Goal: Task Accomplishment & Management: Use online tool/utility

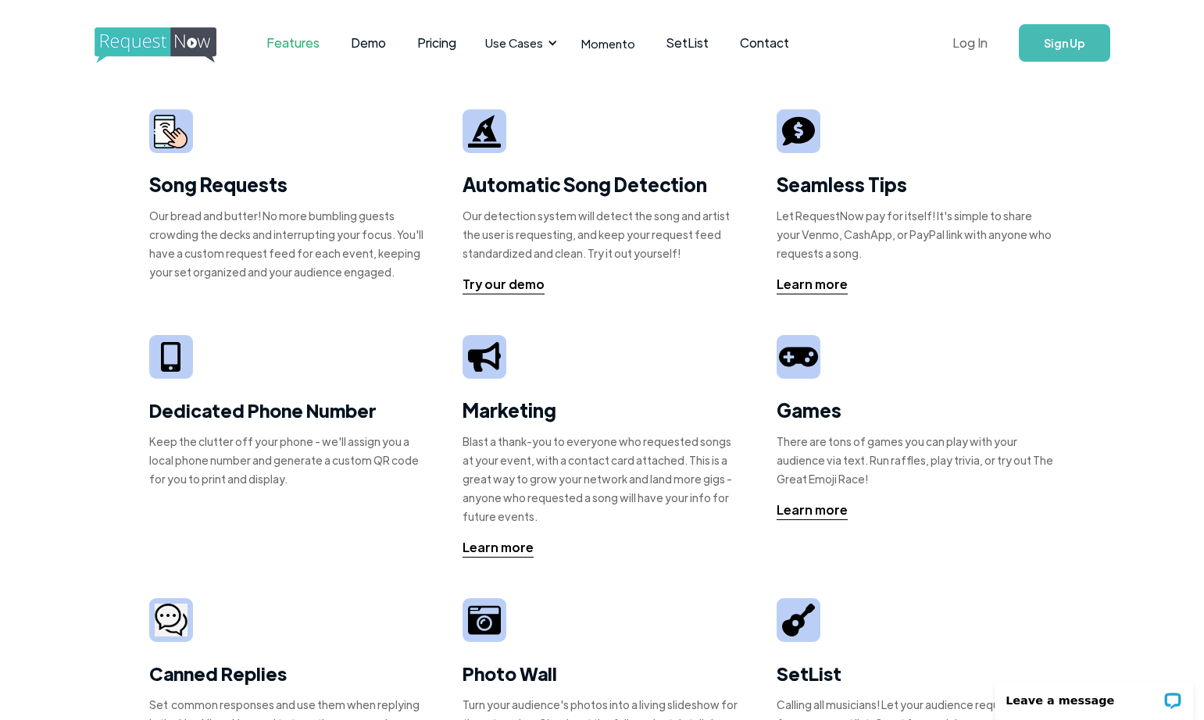
click at [977, 41] on link "Log In" at bounding box center [970, 43] width 66 height 55
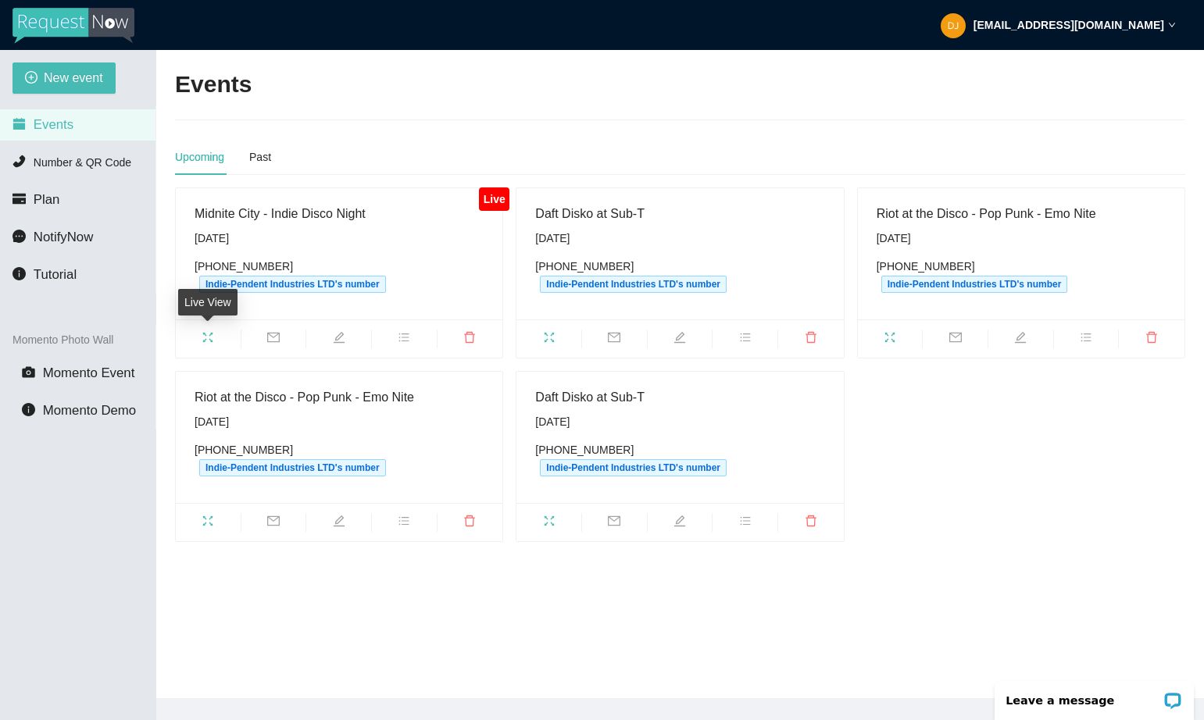
click at [219, 338] on span "fullscreen" at bounding box center [208, 339] width 65 height 17
